Goal: Task Accomplishment & Management: Complete application form

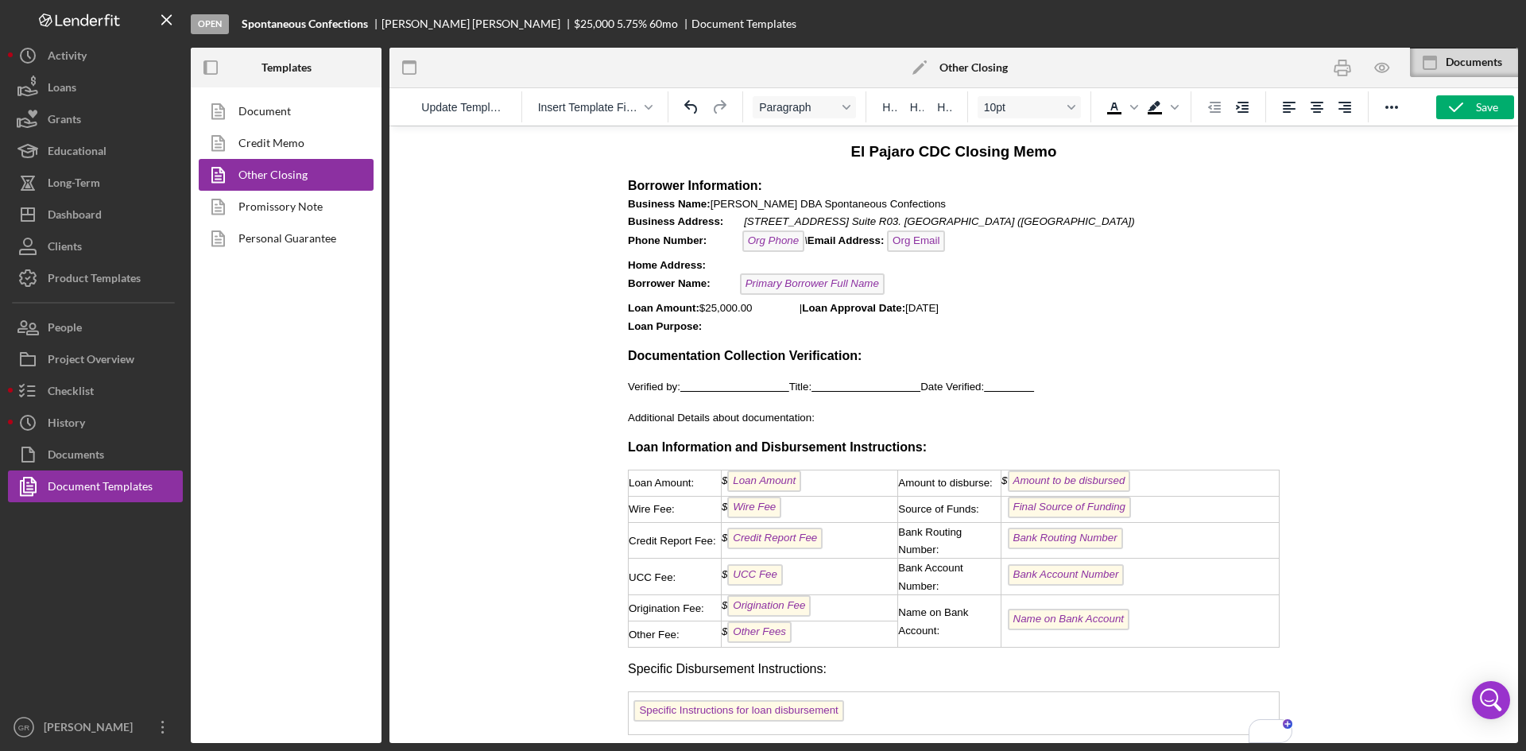
click at [1446, 105] on icon "button" at bounding box center [1456, 107] width 40 height 40
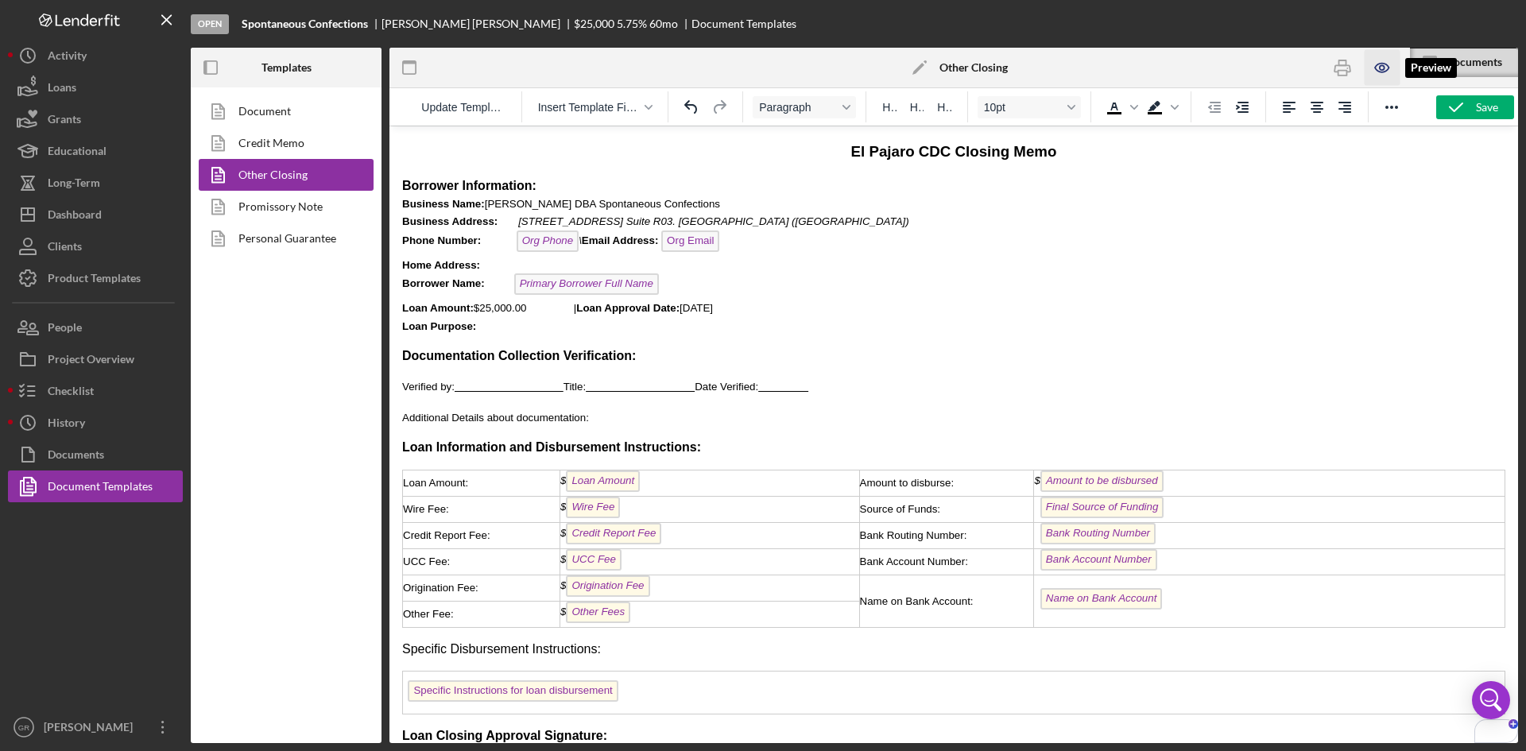
click at [1393, 67] on icon "button" at bounding box center [1382, 68] width 36 height 36
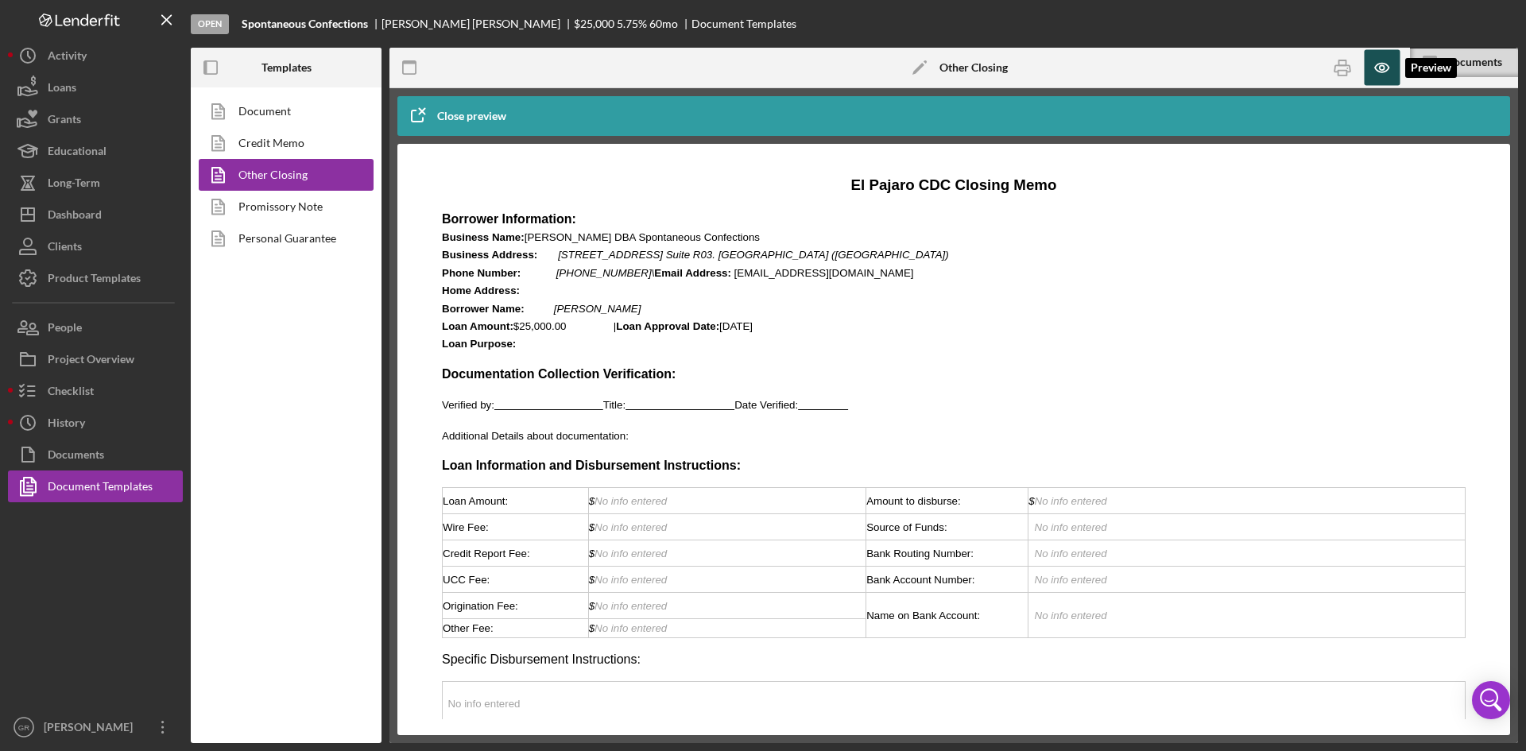
click at [1393, 67] on icon "button" at bounding box center [1382, 68] width 36 height 36
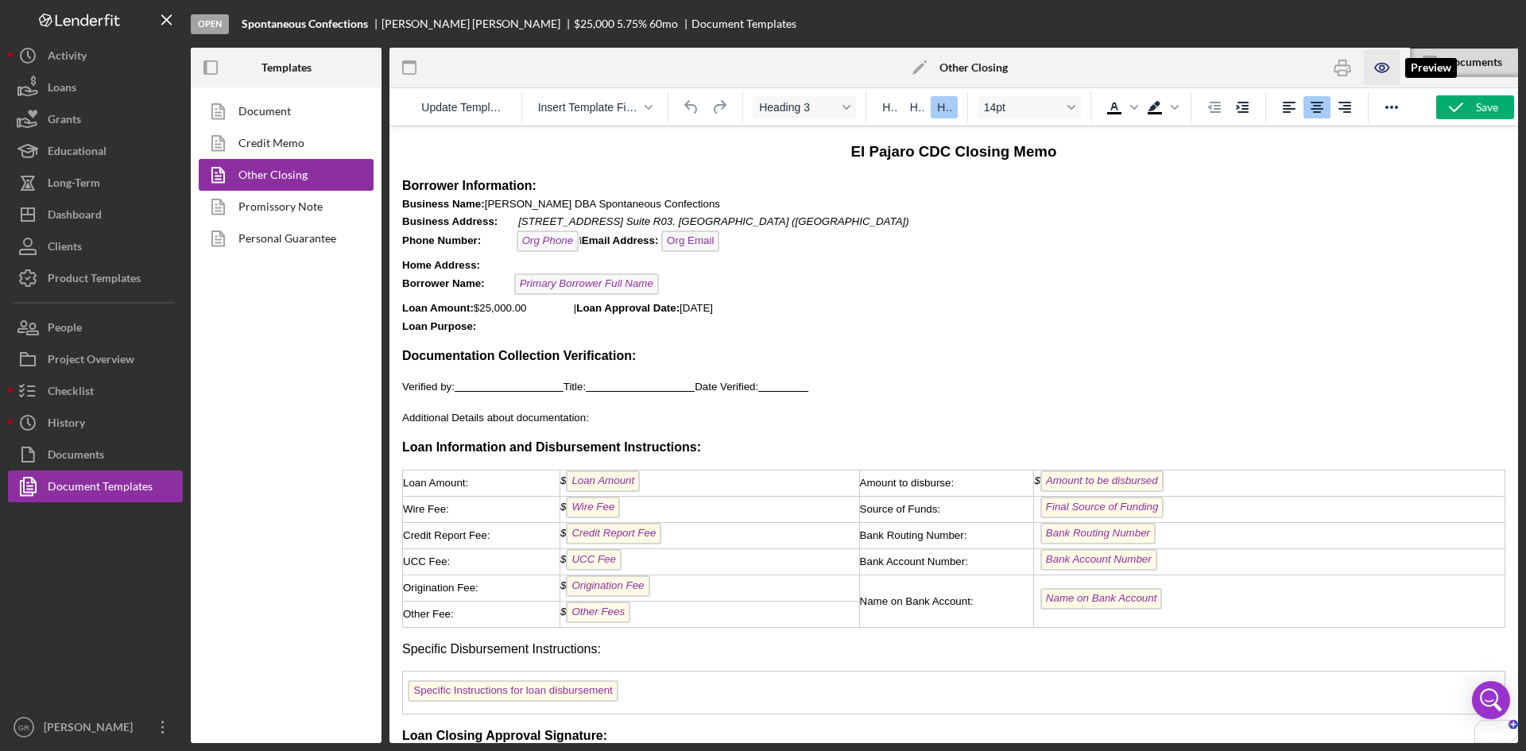
click at [1387, 64] on icon "button" at bounding box center [1382, 68] width 36 height 36
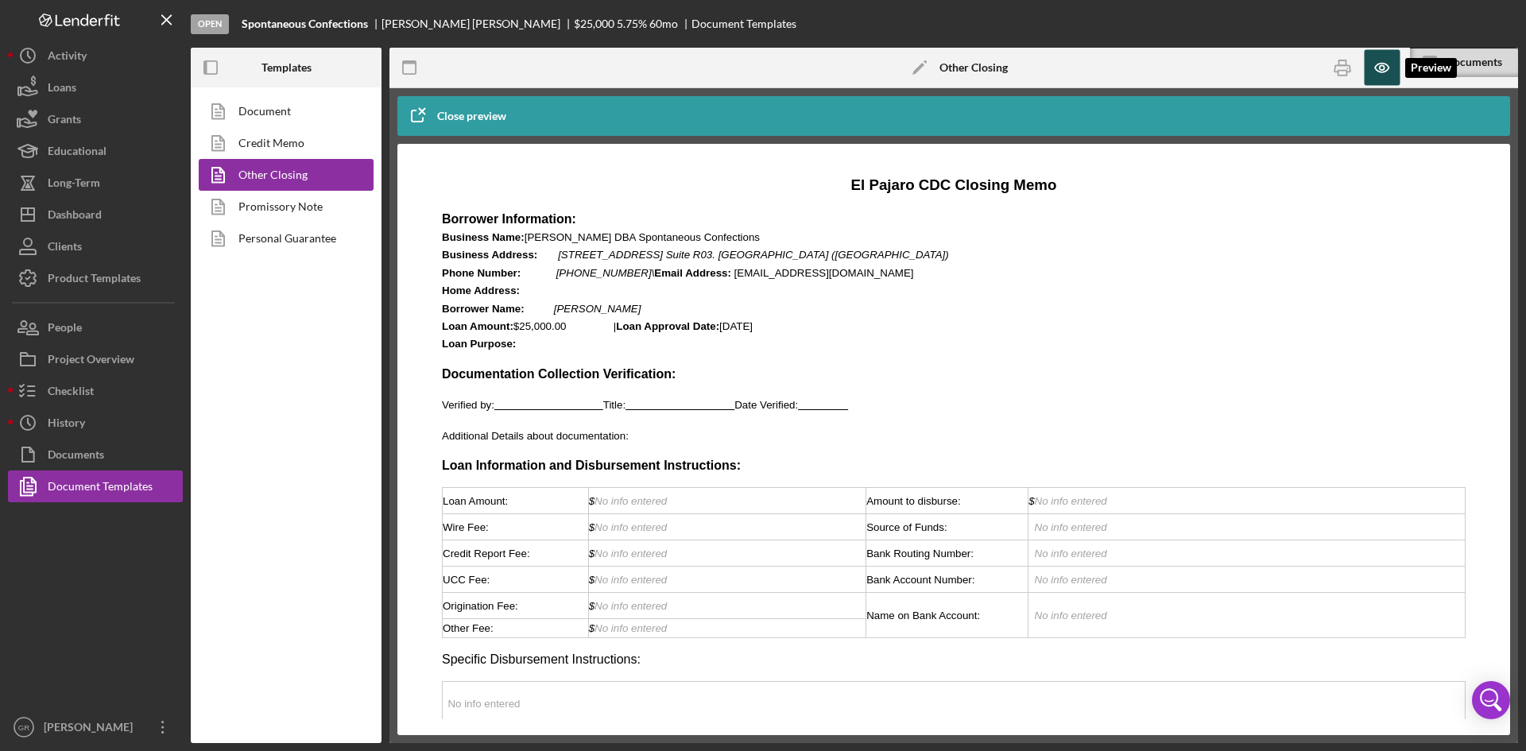
click at [1387, 64] on icon "button" at bounding box center [1382, 68] width 36 height 36
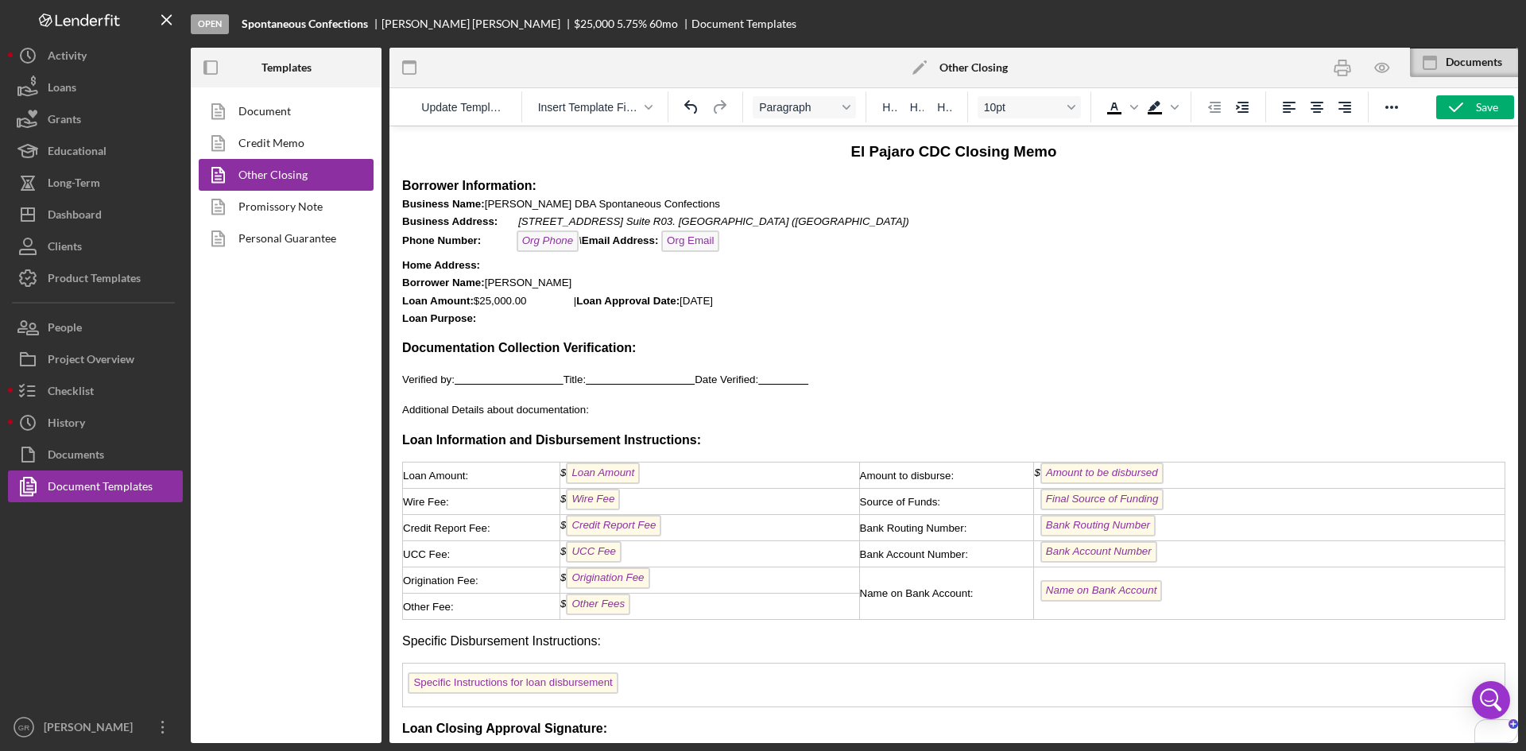
click at [513, 322] on span "Loan Purpose:" at bounding box center [459, 318] width 115 height 12
click at [500, 380] on span "To enrich screen reader interactions, please activate Accessibility in Grammarl…" at bounding box center [509, 380] width 109 height 12
click at [689, 476] on div "$ Loan Amount" at bounding box center [709, 475] width 299 height 25
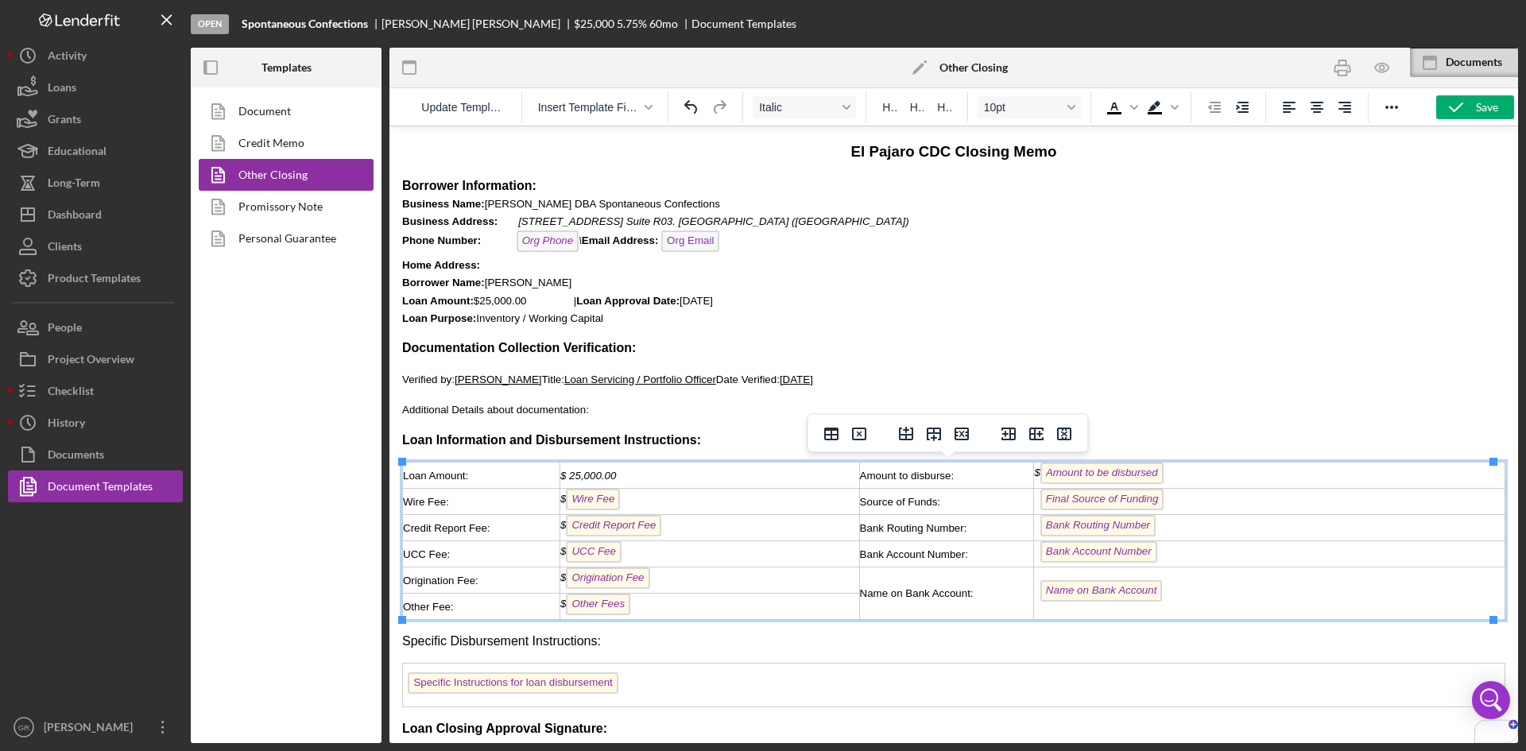
click at [694, 505] on div "$ Wire Fee ﻿" at bounding box center [709, 501] width 299 height 25
click at [678, 529] on div "$ Credit Report Fee ﻿" at bounding box center [709, 527] width 299 height 25
click at [662, 555] on div "$ UCC Fee ﻿" at bounding box center [709, 553] width 299 height 25
click at [673, 585] on div "$ Origination Fee" at bounding box center [709, 579] width 299 height 25
click at [665, 603] on div "$ Other Fees" at bounding box center [709, 606] width 299 height 25
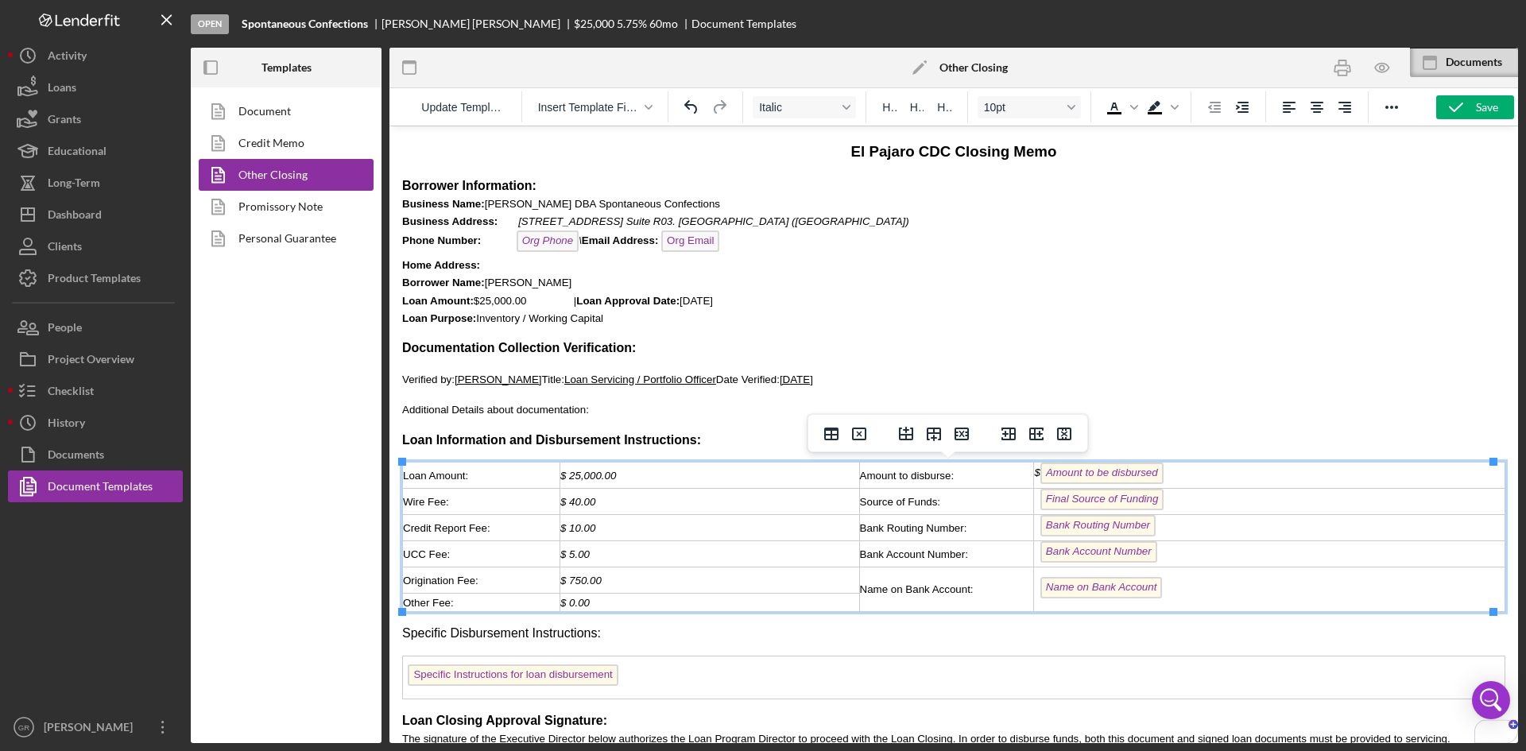
click at [1276, 481] on div "$ Amount to be disbursed" at bounding box center [1269, 475] width 471 height 25
click at [1256, 494] on div "Final Source of Funding" at bounding box center [1269, 501] width 471 height 25
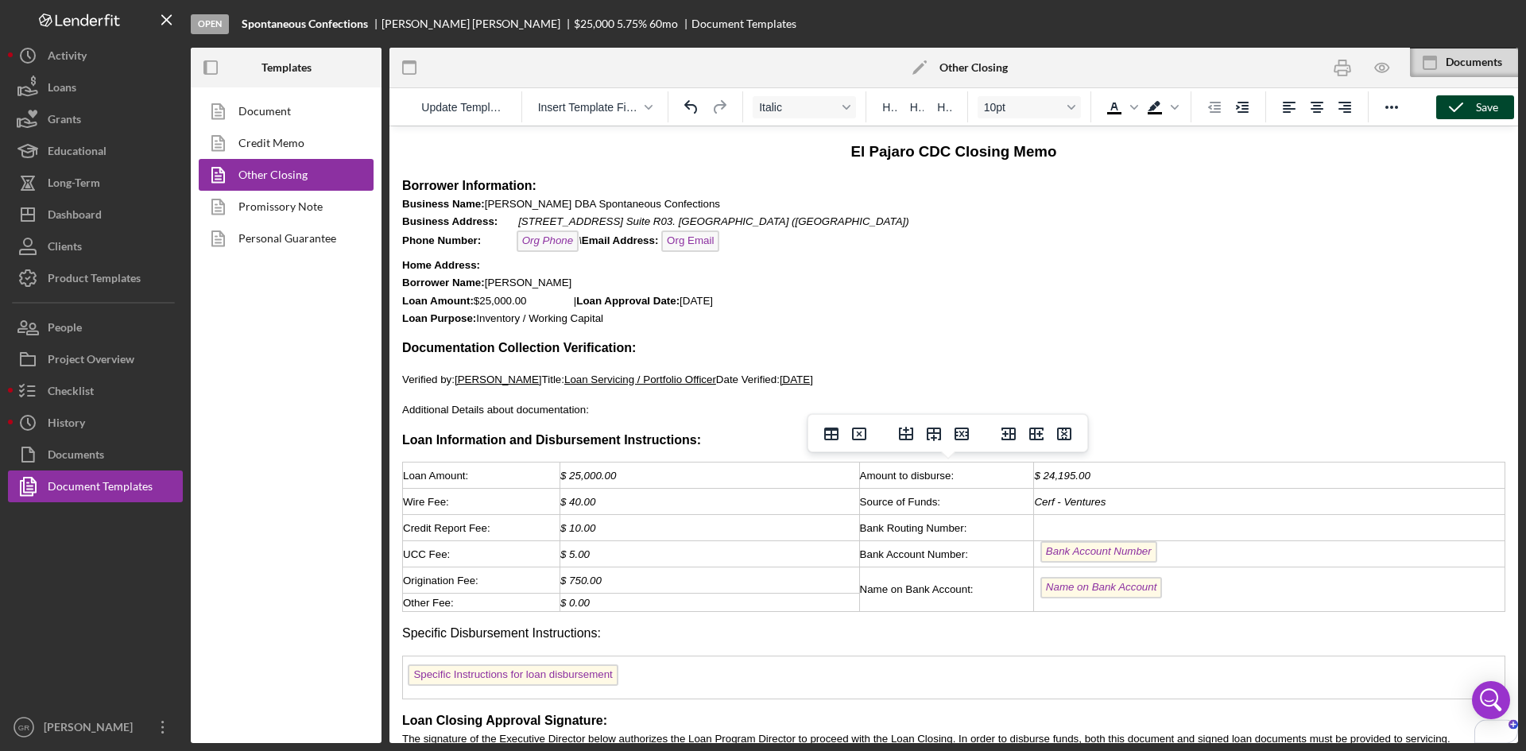
click at [1448, 103] on icon "button" at bounding box center [1456, 107] width 40 height 40
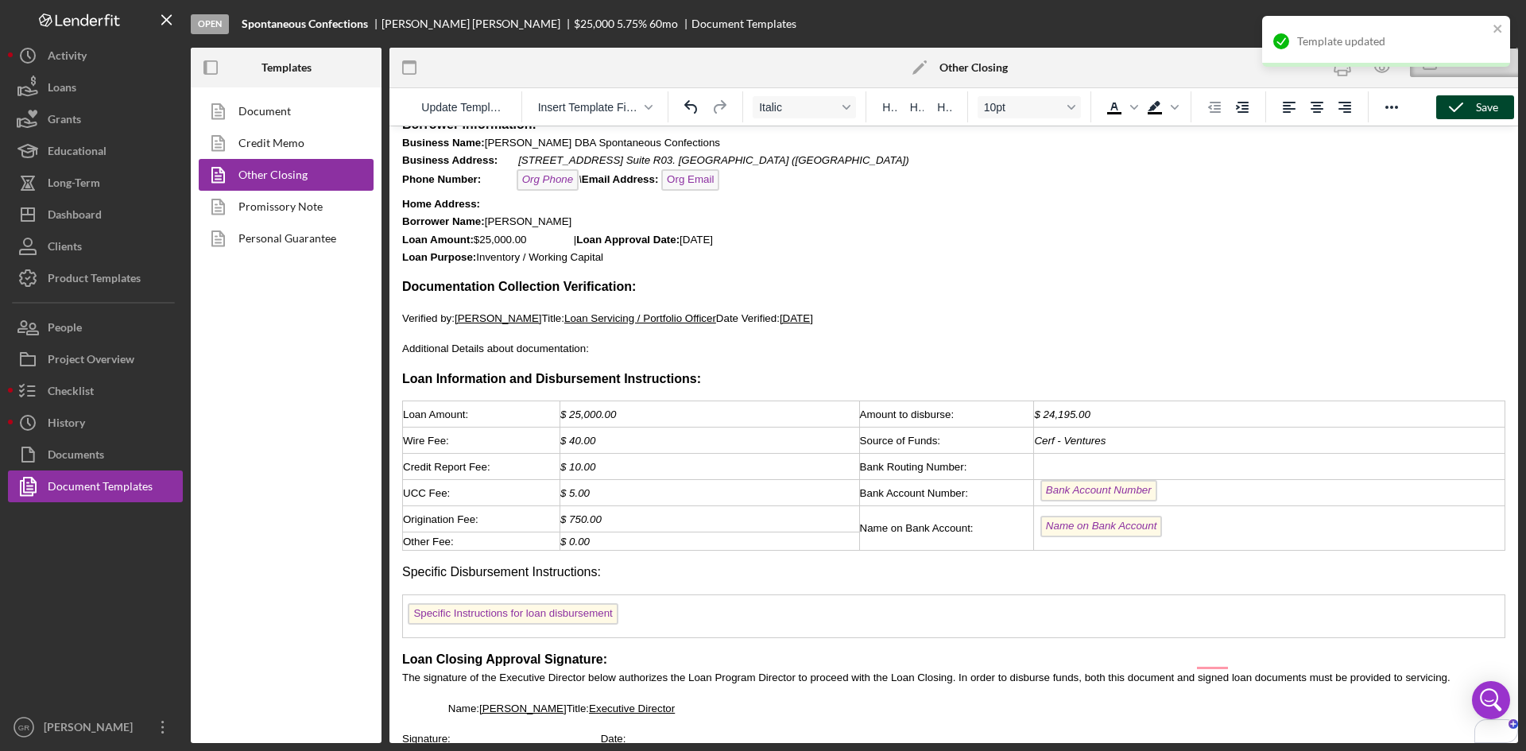
scroll to position [78, 0]
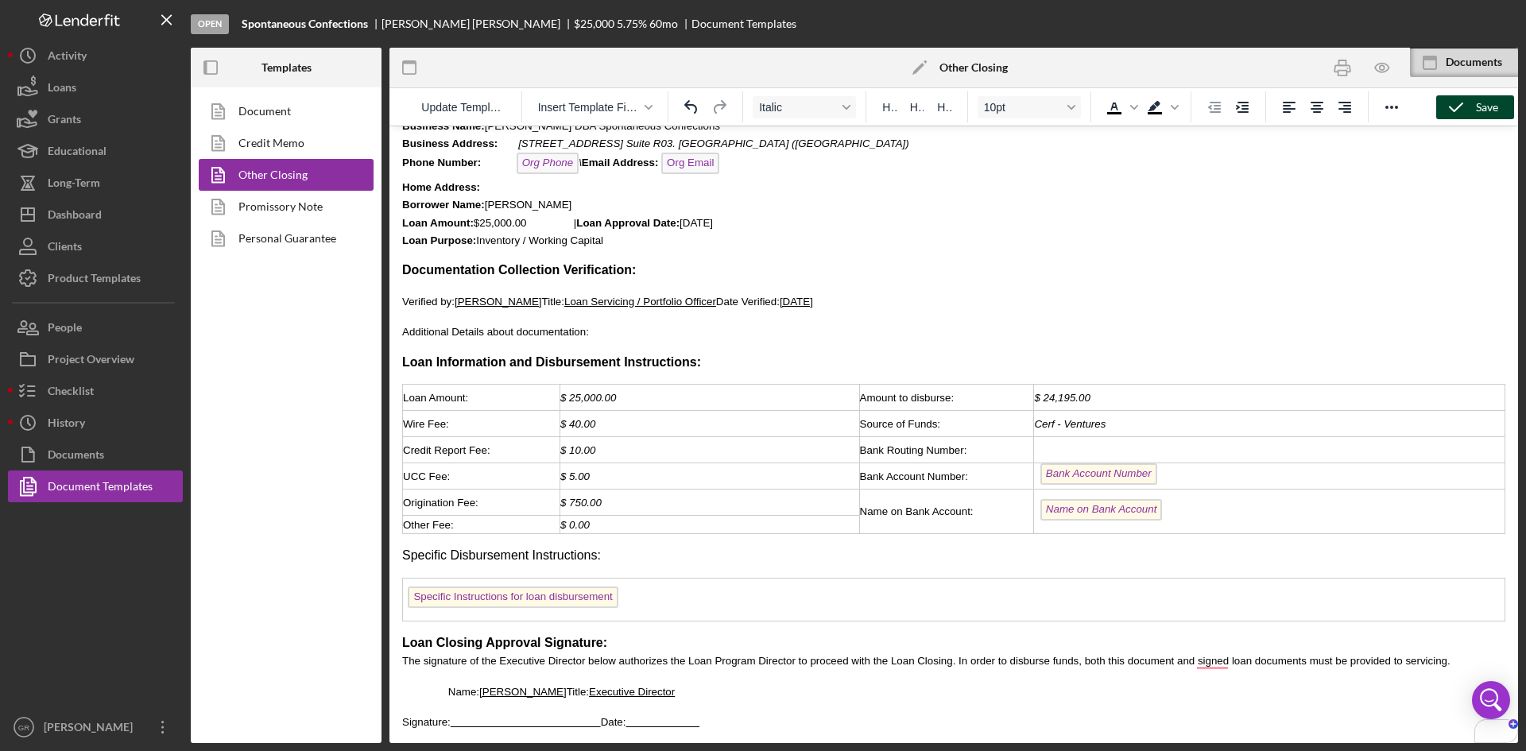
click at [656, 617] on td "Specific Instructions for loan disbursement" at bounding box center [954, 599] width 1102 height 43
click at [1448, 100] on icon "button" at bounding box center [1456, 107] width 40 height 40
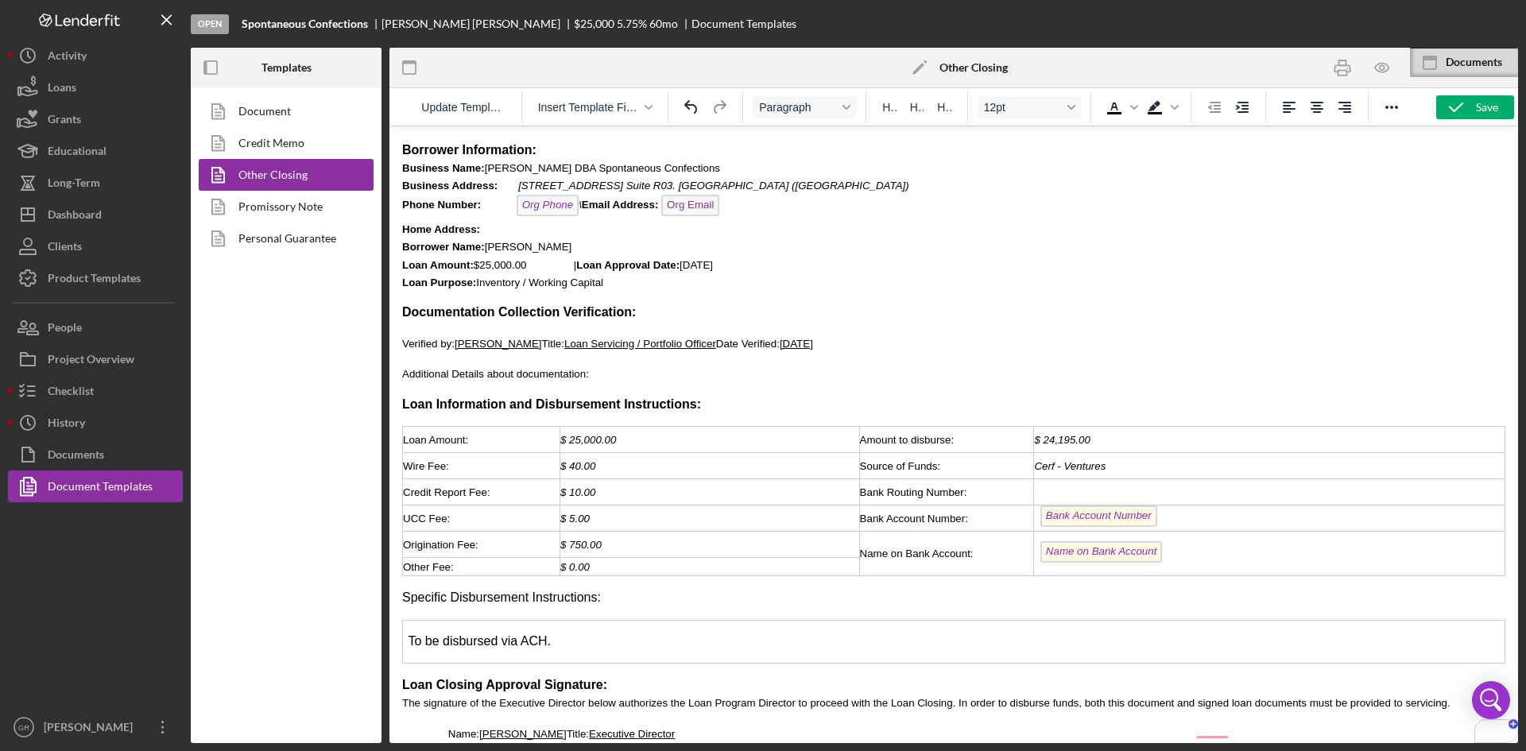
scroll to position [0, 0]
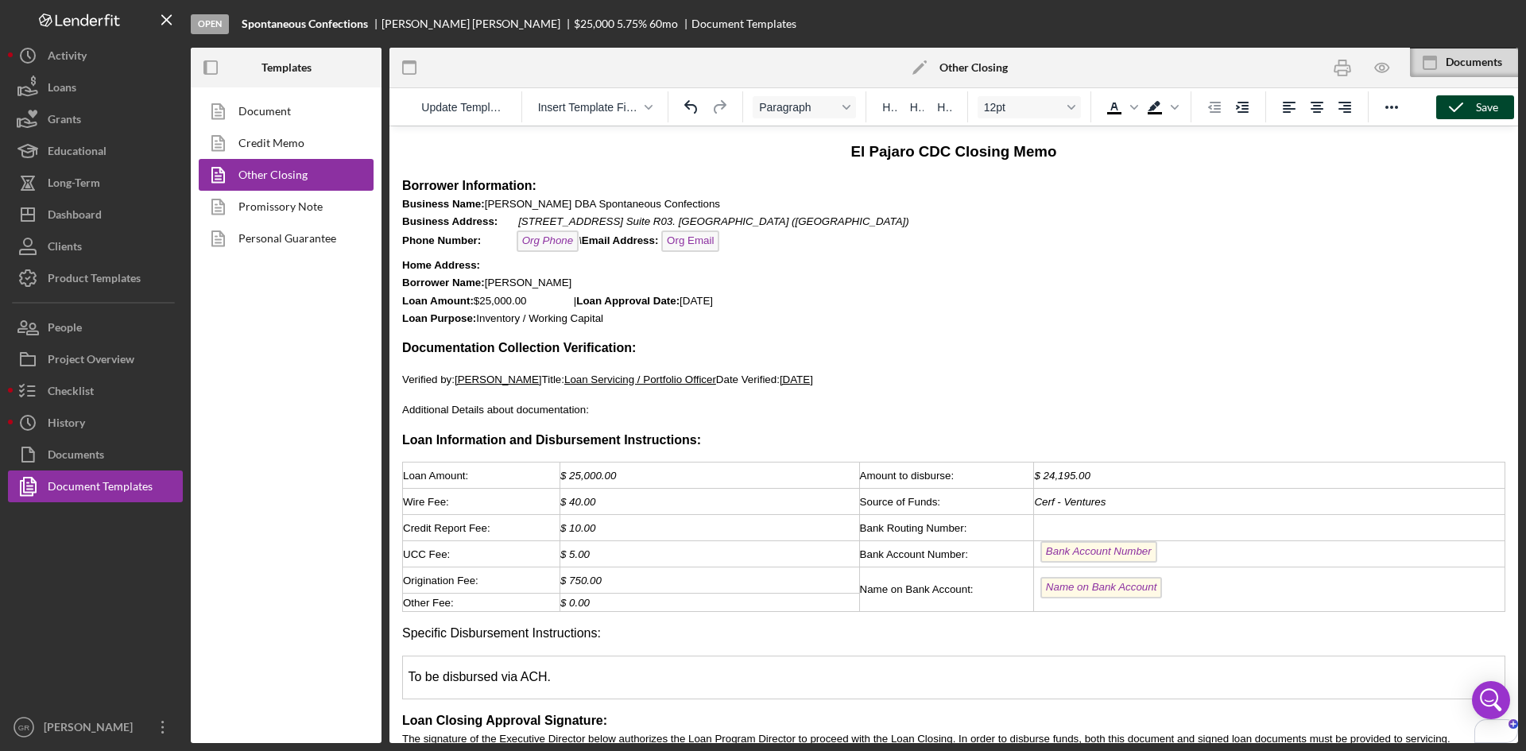
click at [1480, 111] on div "Save" at bounding box center [1487, 107] width 22 height 24
click at [72, 717] on div "[PERSON_NAME]" at bounding box center [91, 729] width 103 height 36
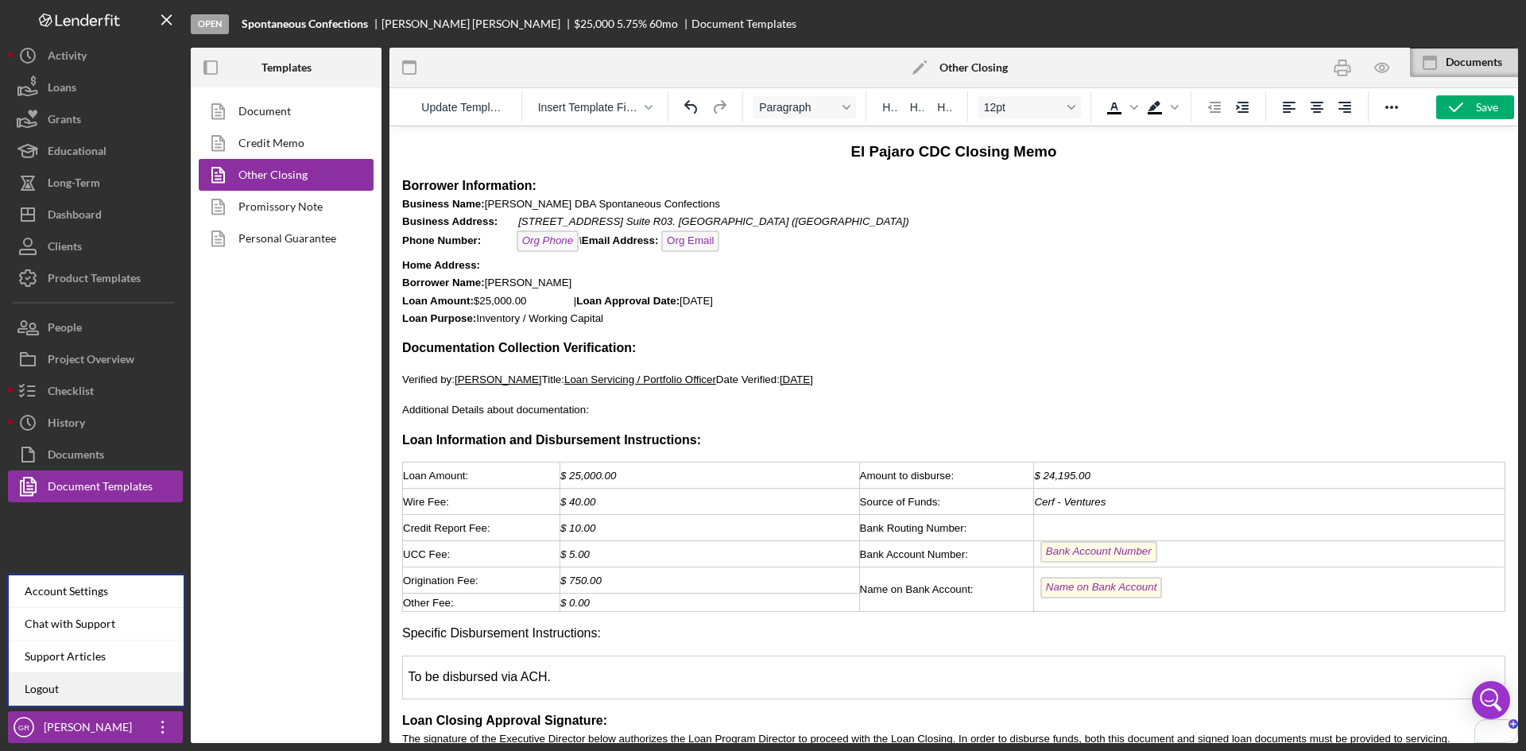
click at [85, 695] on link "Logout" at bounding box center [96, 689] width 175 height 33
